Goal: Information Seeking & Learning: Find specific page/section

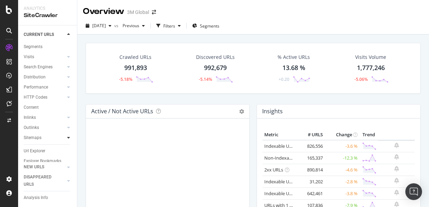
scroll to position [34, 0]
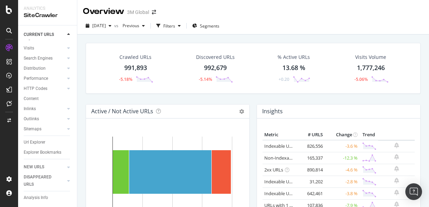
drag, startPoint x: 42, startPoint y: 134, endPoint x: 258, endPoint y: 128, distance: 215.3
click at [42, 139] on div "Url Explorer" at bounding box center [35, 142] width 22 height 7
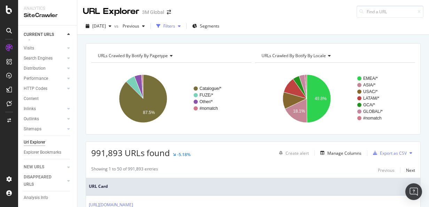
click at [175, 28] on div "Filters" at bounding box center [169, 26] width 12 height 6
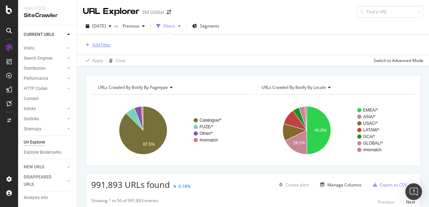
click at [100, 44] on div "Add Filter" at bounding box center [101, 45] width 18 height 6
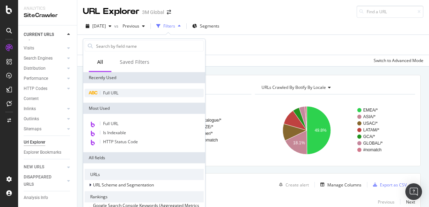
click at [109, 94] on span "Full URL" at bounding box center [110, 93] width 15 height 6
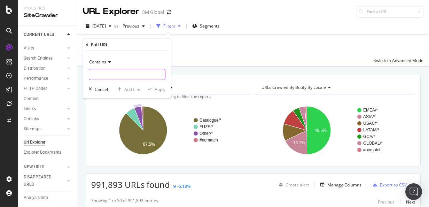
click at [103, 75] on input "text" at bounding box center [127, 74] width 76 height 11
paste input "[URL][DOMAIN_NAME]"
type input "[URL][DOMAIN_NAME]"
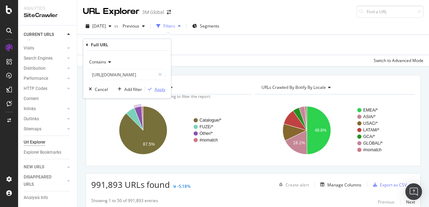
click at [154, 90] on div "button" at bounding box center [149, 89] width 9 height 4
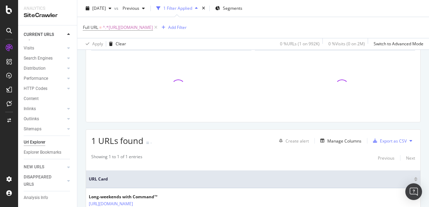
scroll to position [70, 0]
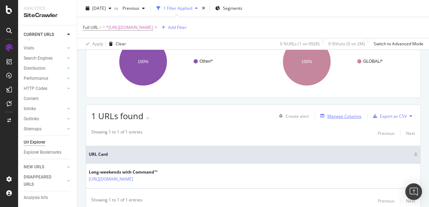
click at [329, 116] on div "Manage Columns" at bounding box center [344, 116] width 34 height 6
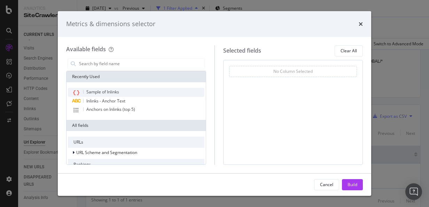
click at [96, 90] on span "Sample of Inlinks" at bounding box center [102, 92] width 33 height 6
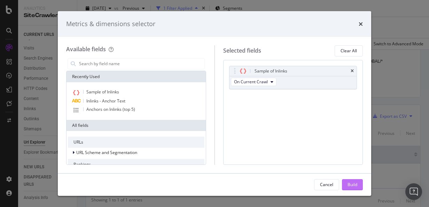
click at [348, 184] on div "Build" at bounding box center [353, 184] width 10 height 6
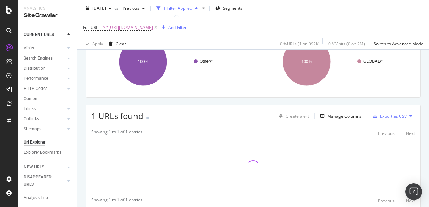
scroll to position [95, 0]
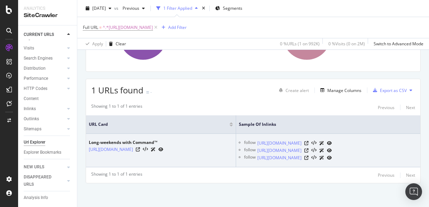
drag, startPoint x: 88, startPoint y: 140, endPoint x: 205, endPoint y: 154, distance: 117.2
click at [205, 154] on td "Long-weekends with Command™ [URL][DOMAIN_NAME]" at bounding box center [161, 150] width 150 height 33
copy div "Long-weekends with Command™ [URL][DOMAIN_NAME]"
drag, startPoint x: 246, startPoint y: 140, endPoint x: 345, endPoint y: 181, distance: 106.9
click at [345, 167] on td "follow [URL][DOMAIN_NAME] follow [URL][DOMAIN_NAME] follow [URL][DOMAIN_NAME]" at bounding box center [328, 150] width 184 height 33
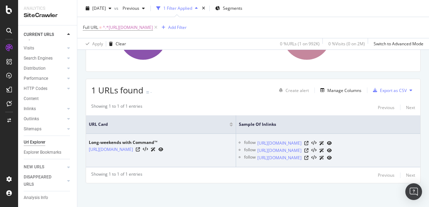
copy ul "follow [URL][DOMAIN_NAME] follow [URL][DOMAIN_NAME] follow [URL][DOMAIN_NAME]"
